Goal: Book appointment/travel/reservation

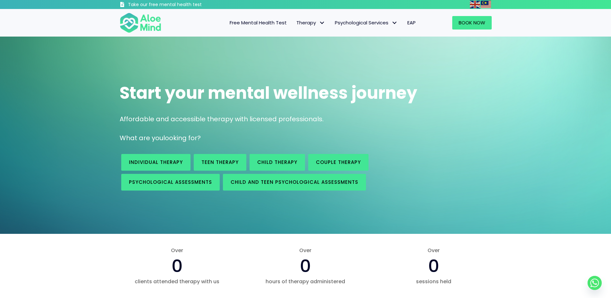
click at [304, 76] on div "Start your mental wellness journey" at bounding box center [305, 93] width 385 height 36
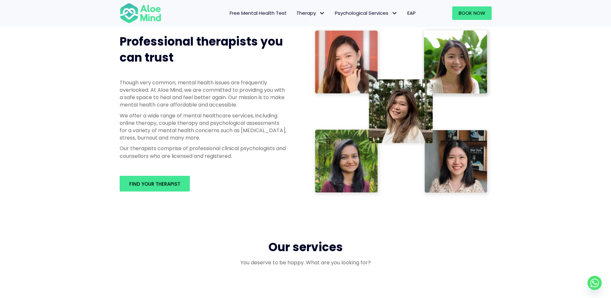
scroll to position [321, 0]
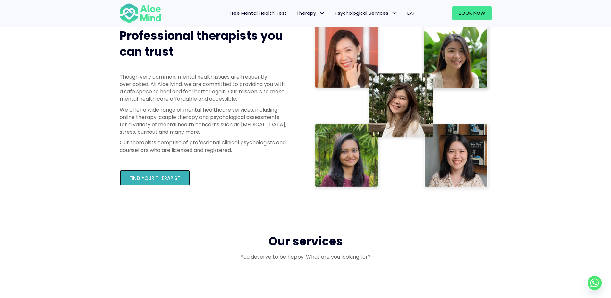
click at [148, 179] on span "Find your therapist" at bounding box center [154, 178] width 51 height 7
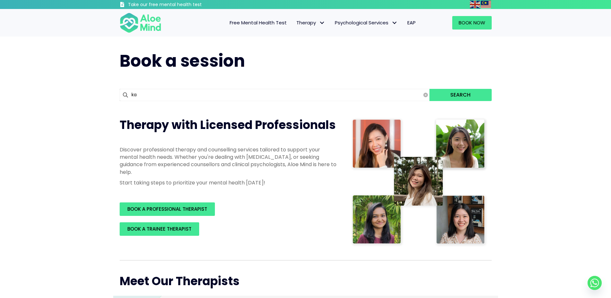
type input "karen"
click at [430, 89] on button "Search" at bounding box center [461, 95] width 62 height 12
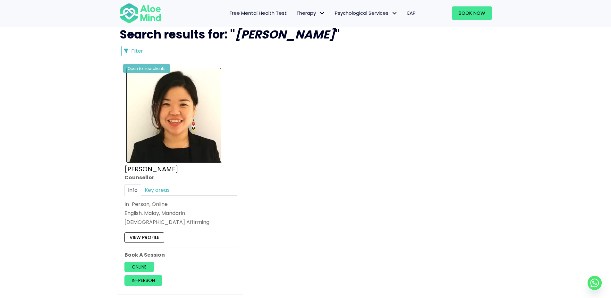
click at [199, 115] on img at bounding box center [174, 115] width 96 height 96
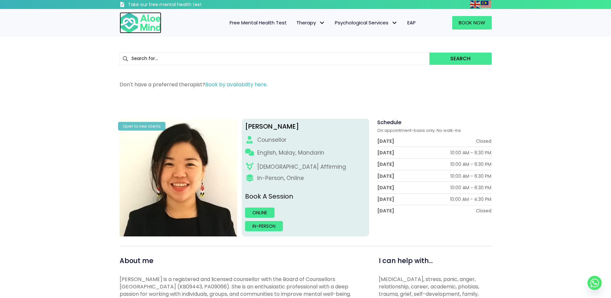
click at [146, 25] on img at bounding box center [141, 22] width 42 height 21
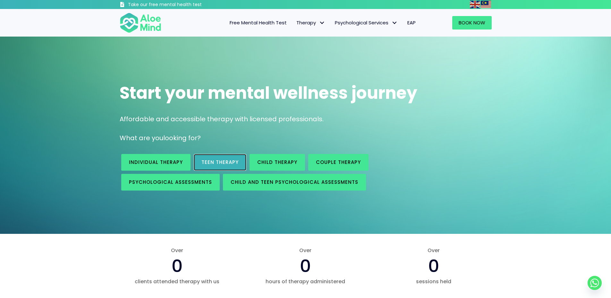
click at [220, 163] on span "Teen Therapy" at bounding box center [220, 162] width 37 height 7
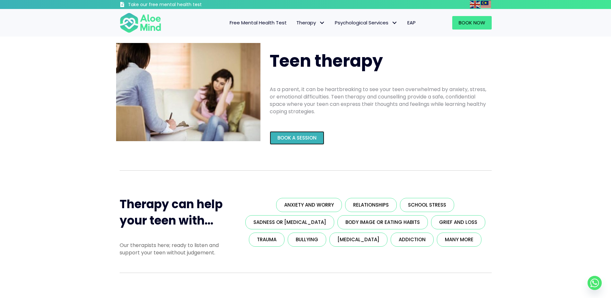
click at [276, 133] on link "Book a Session" at bounding box center [297, 137] width 55 height 13
